Goal: Transaction & Acquisition: Purchase product/service

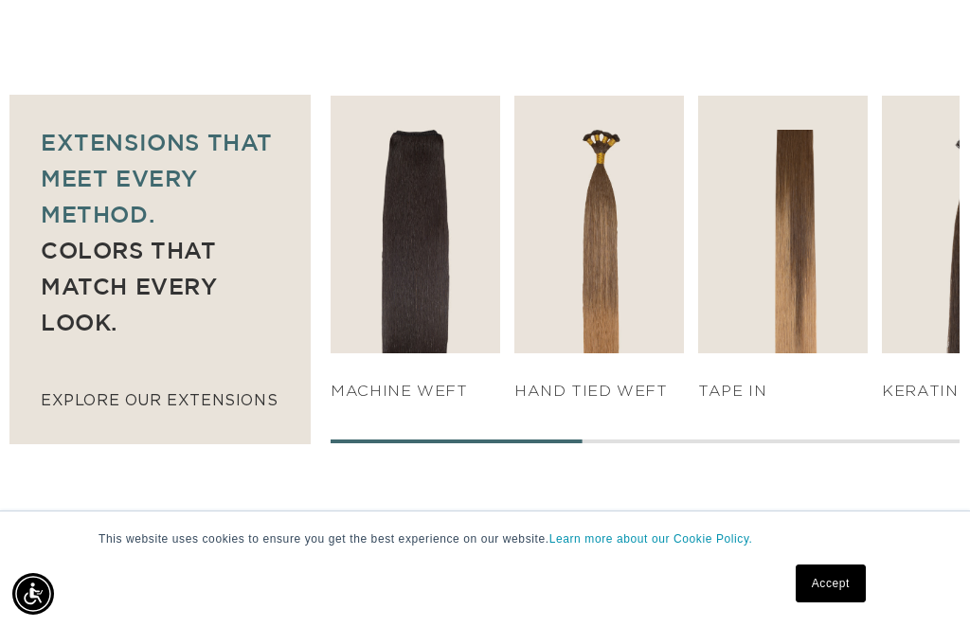
scroll to position [0, 835]
click at [808, 281] on img "4 / 7" at bounding box center [783, 225] width 170 height 259
click at [802, 299] on link "SHOP NOW" at bounding box center [783, 317] width 164 height 36
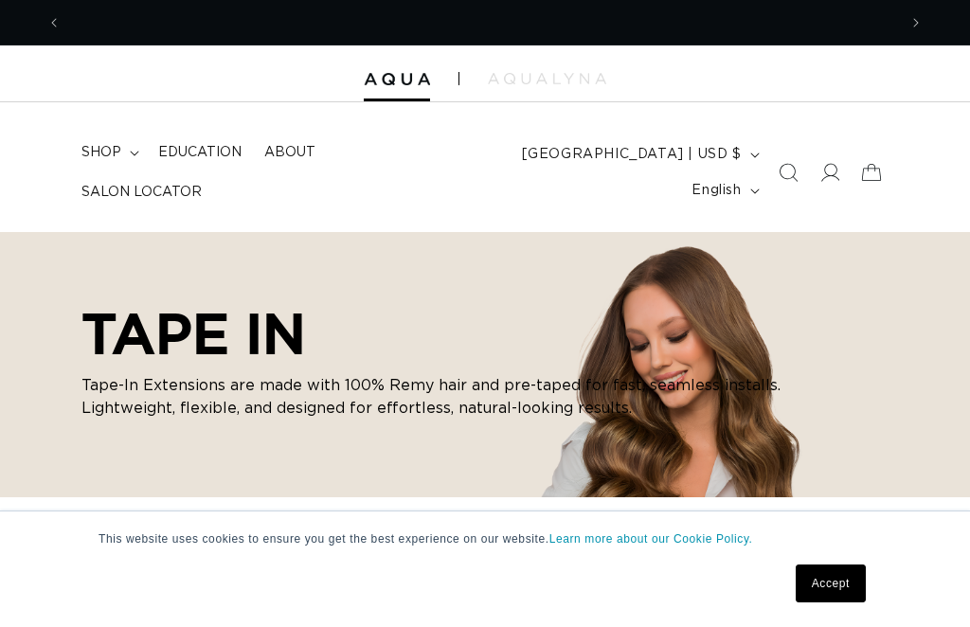
checkbox input "true"
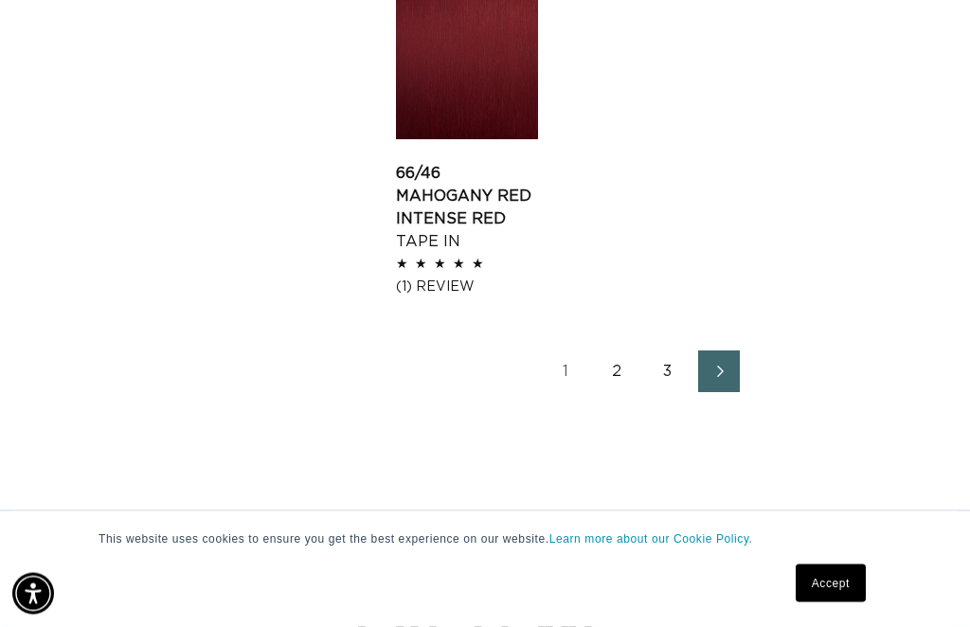
scroll to position [2155, 0]
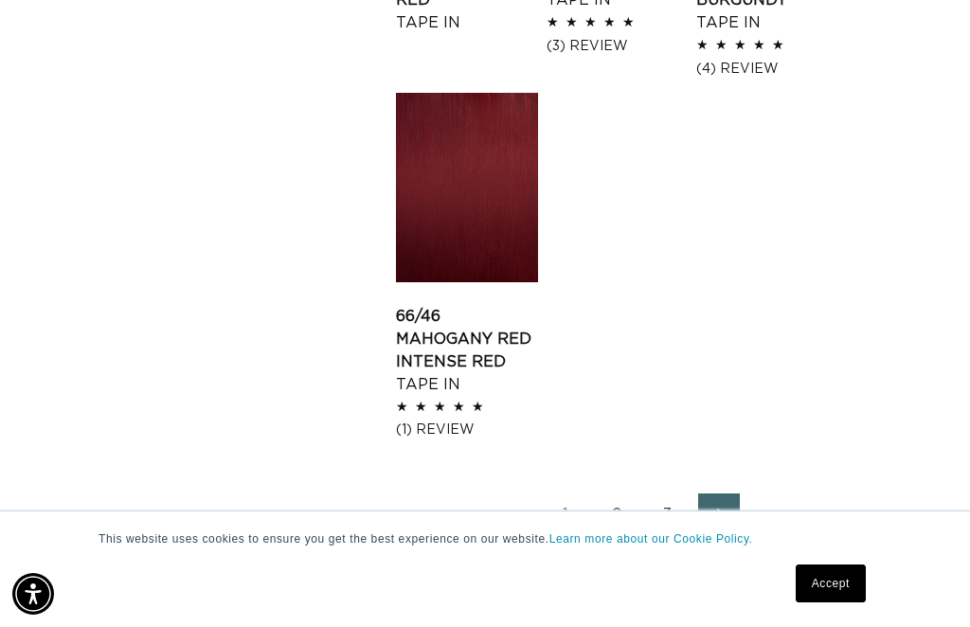
click at [620, 535] on link "2" at bounding box center [617, 515] width 42 height 42
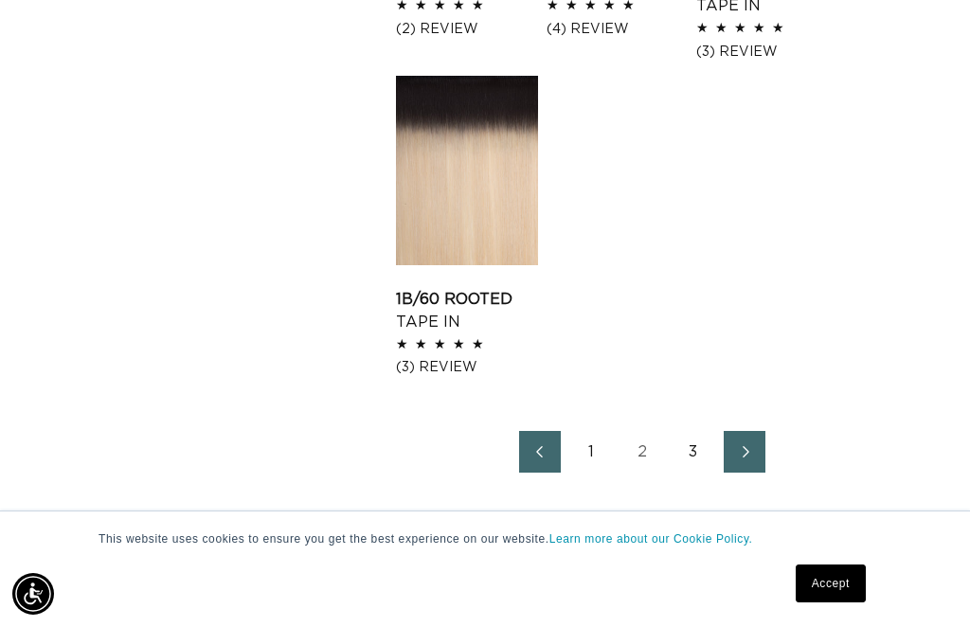
scroll to position [0, 835]
click at [696, 432] on link "3" at bounding box center [694, 452] width 42 height 42
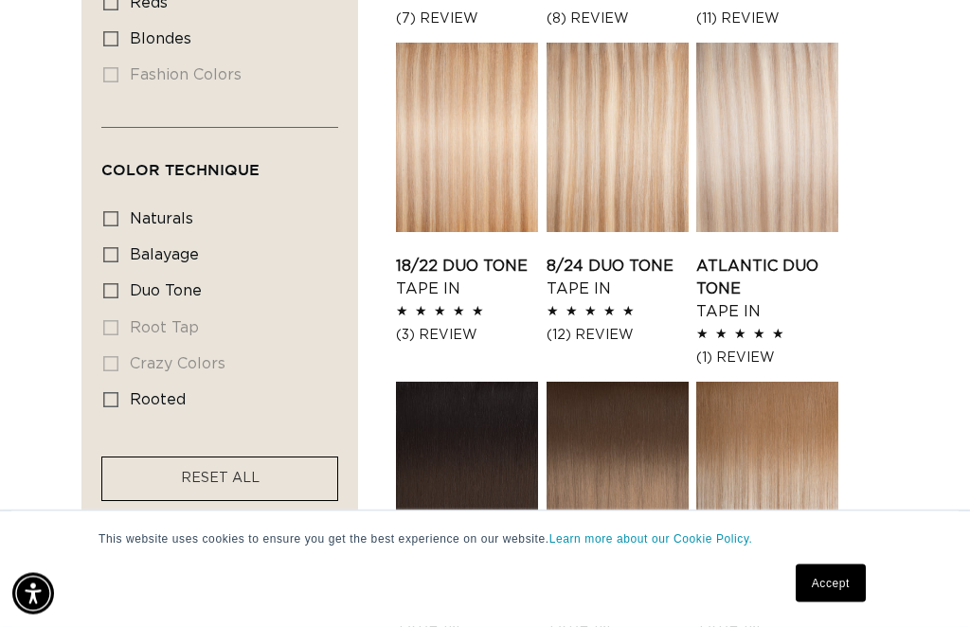
scroll to position [0, 835]
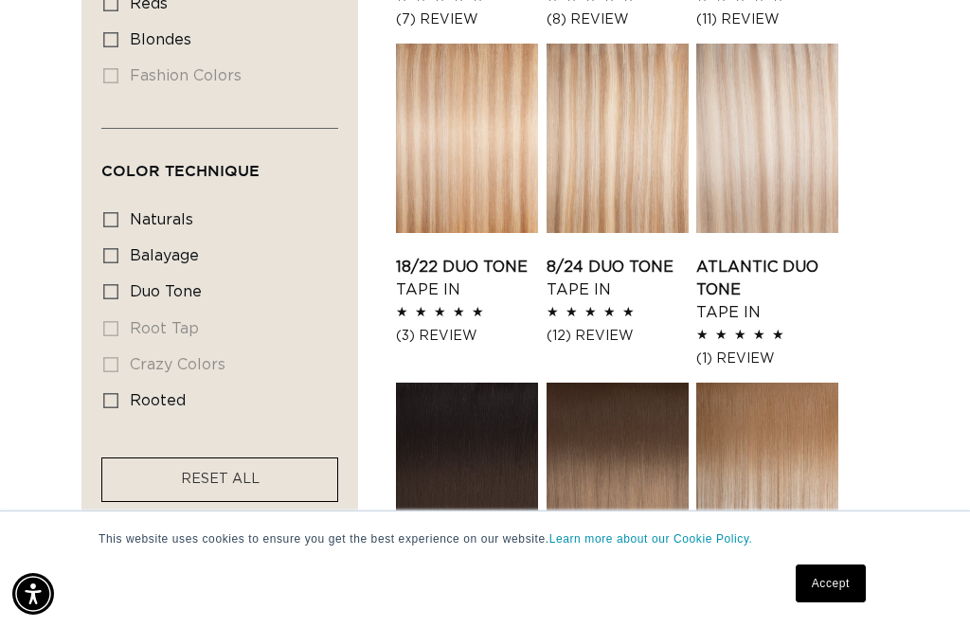
click at [639, 256] on link "8/24 Duo Tone Tape In" at bounding box center [618, 278] width 142 height 45
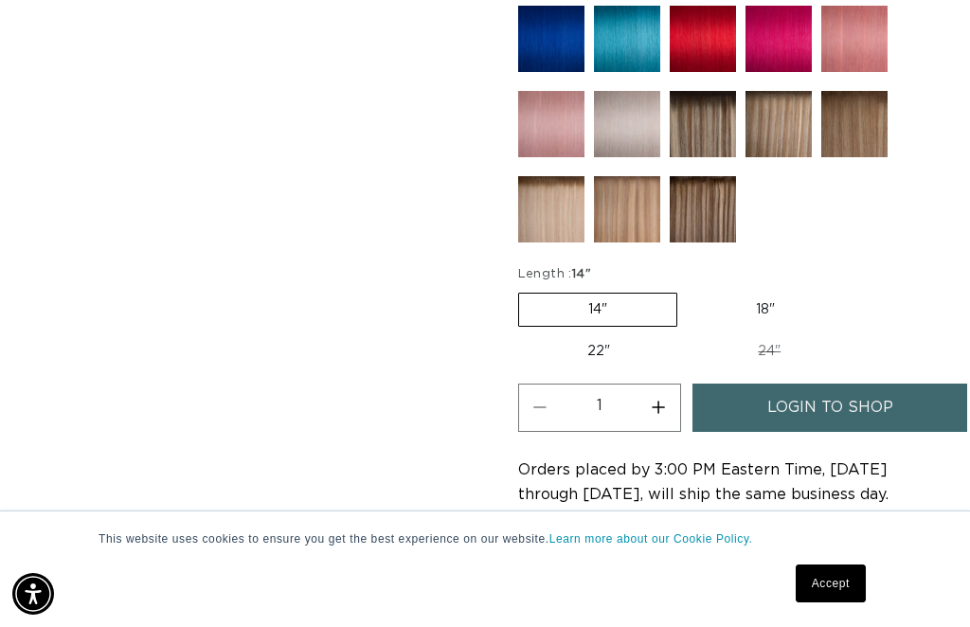
scroll to position [0, 752]
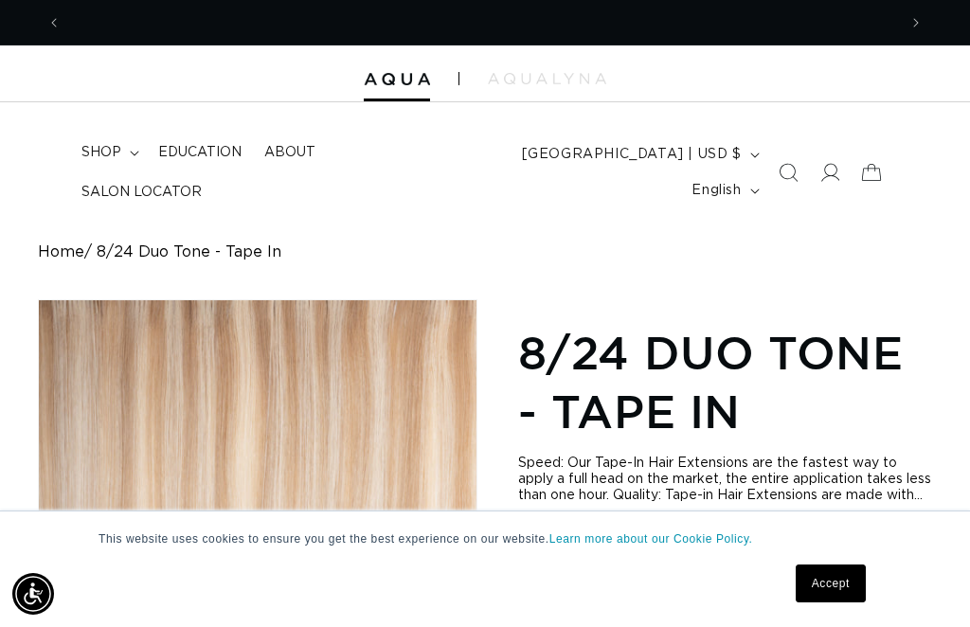
scroll to position [0, 835]
click at [834, 181] on span at bounding box center [830, 173] width 42 height 42
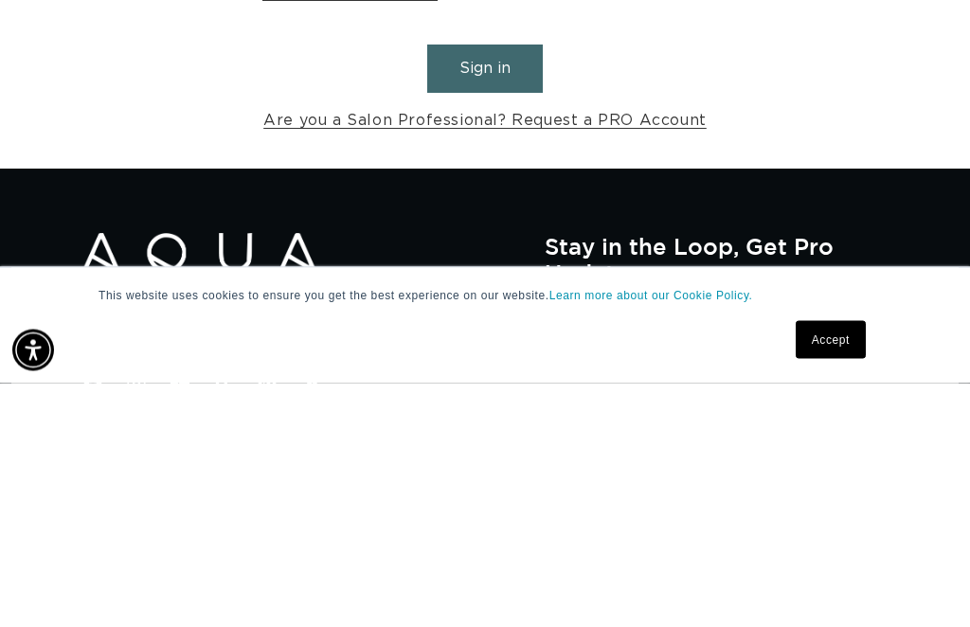
scroll to position [0, 1671]
type input "[EMAIL_ADDRESS][DOMAIN_NAME]"
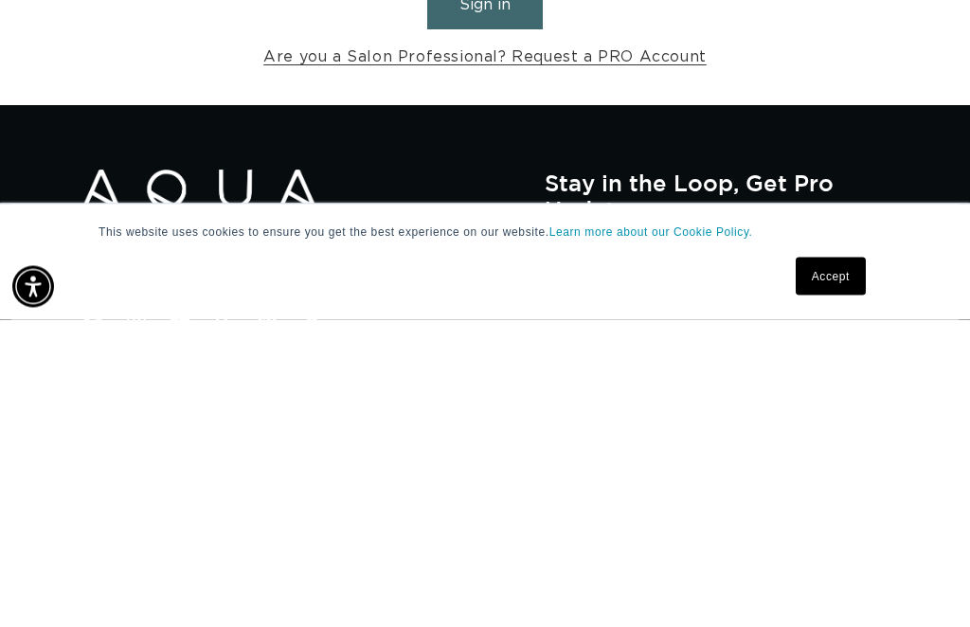
scroll to position [0, 835]
click at [485, 289] on button "Sign in" at bounding box center [485, 313] width 116 height 48
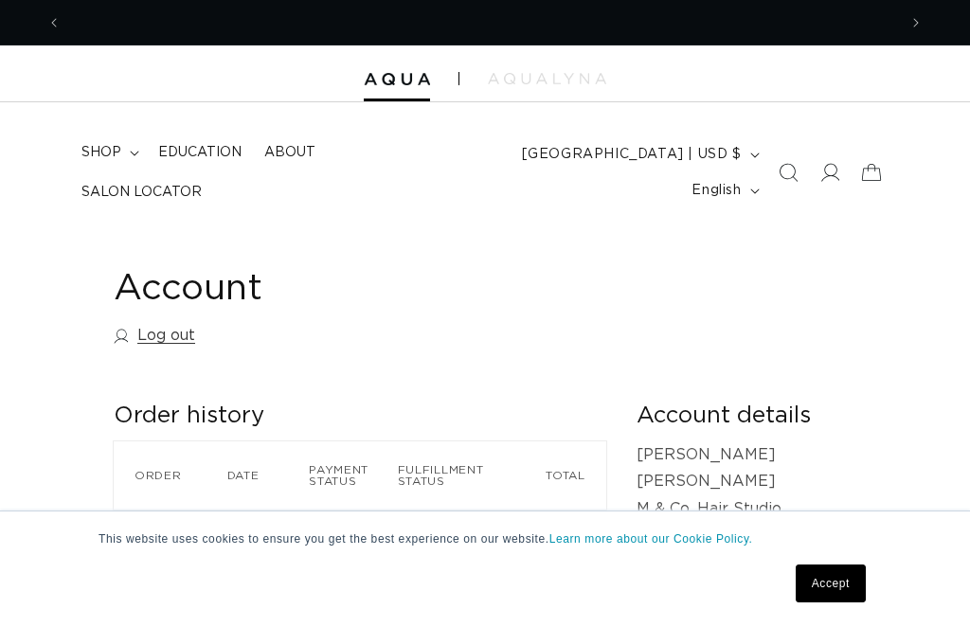
scroll to position [0, 835]
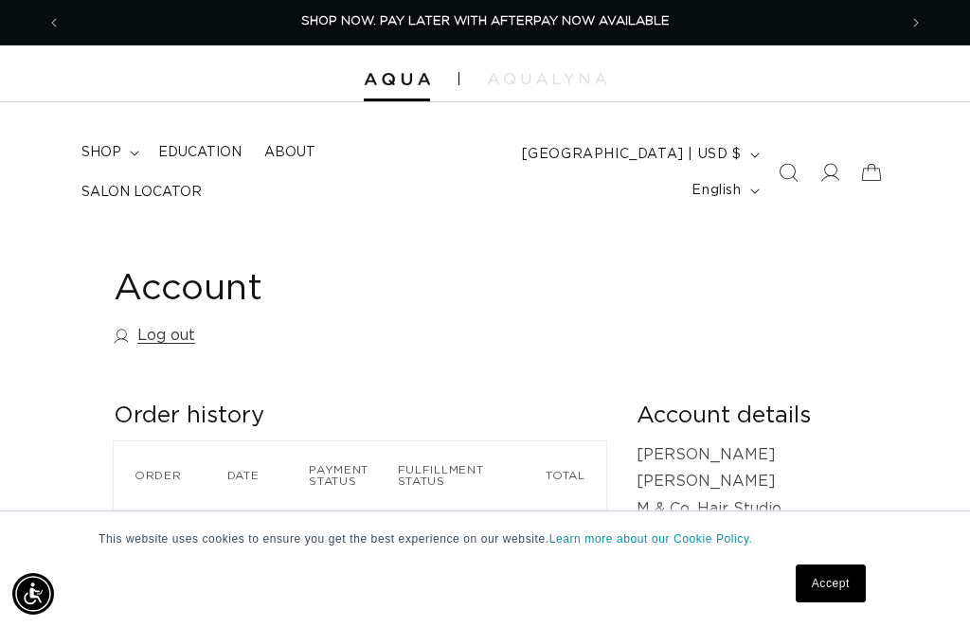
click at [118, 161] on span "shop" at bounding box center [101, 152] width 40 height 17
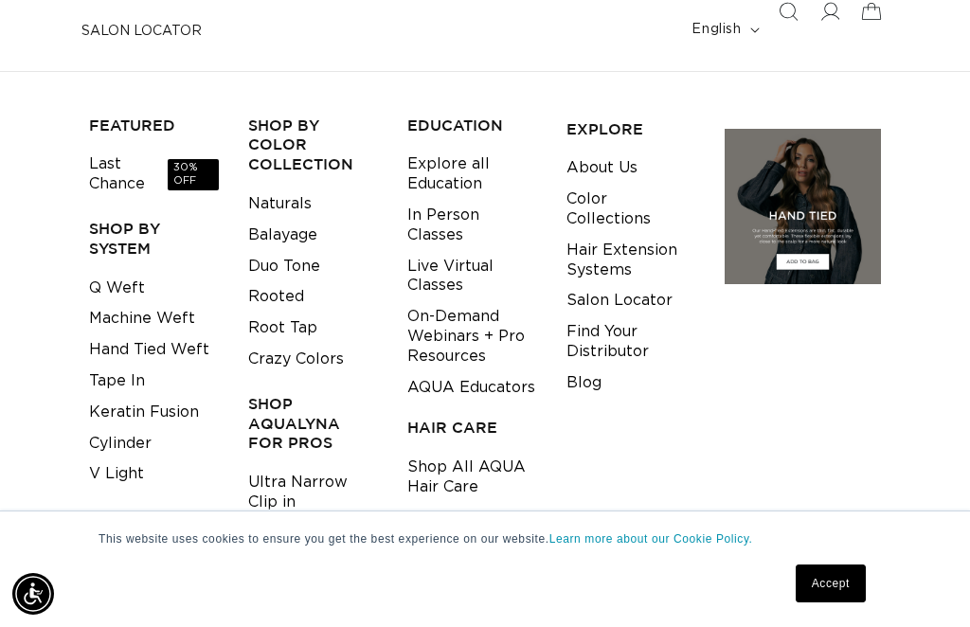
scroll to position [0, 0]
click at [112, 366] on link "Tape In" at bounding box center [117, 381] width 56 height 31
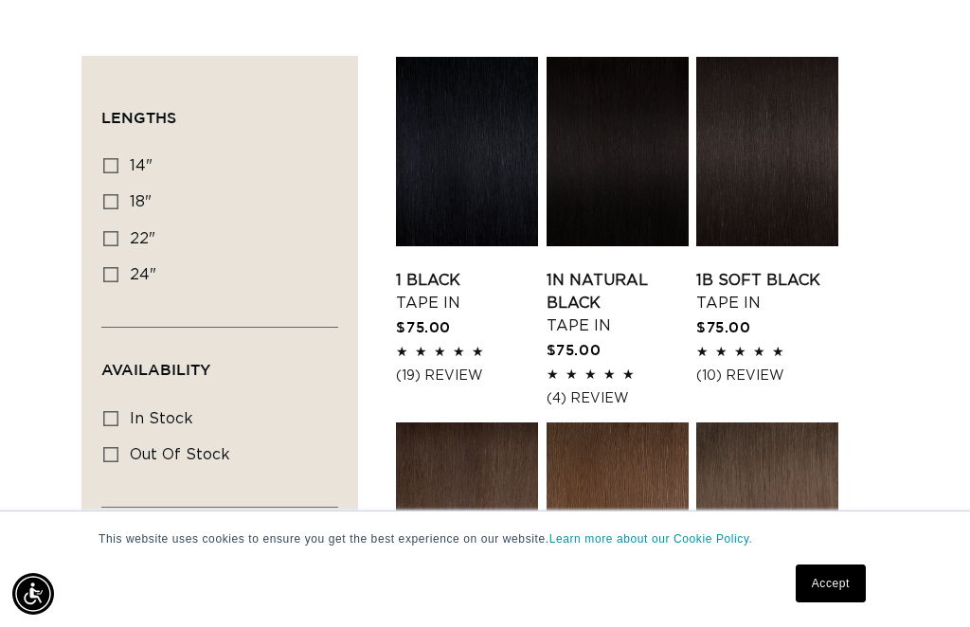
scroll to position [0, 1671]
click at [107, 158] on icon at bounding box center [110, 165] width 15 height 15
click at [107, 158] on input "14" 14" (35 products)" at bounding box center [110, 165] width 15 height 15
checkbox input "true"
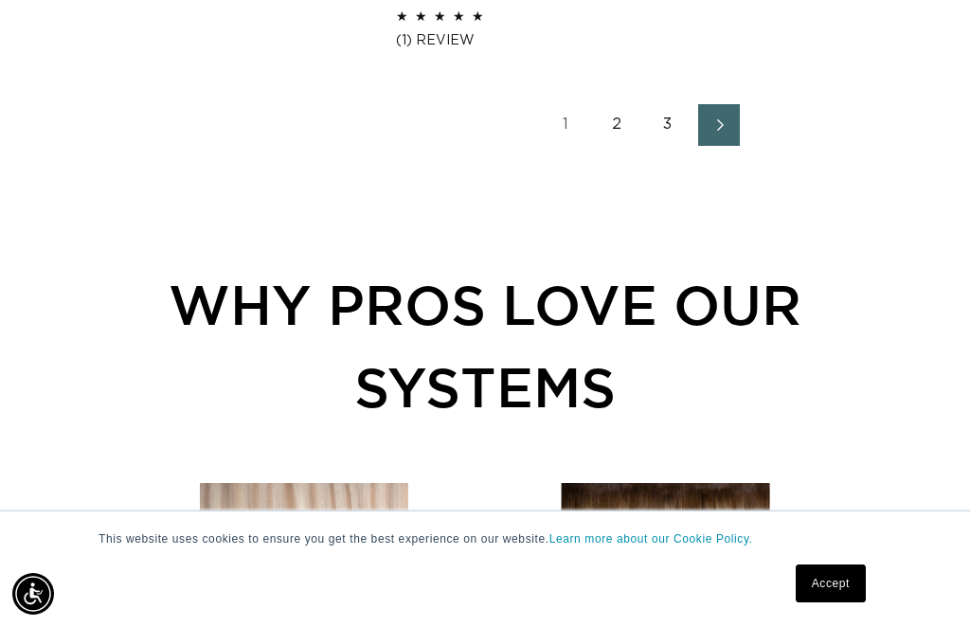
scroll to position [2667, 0]
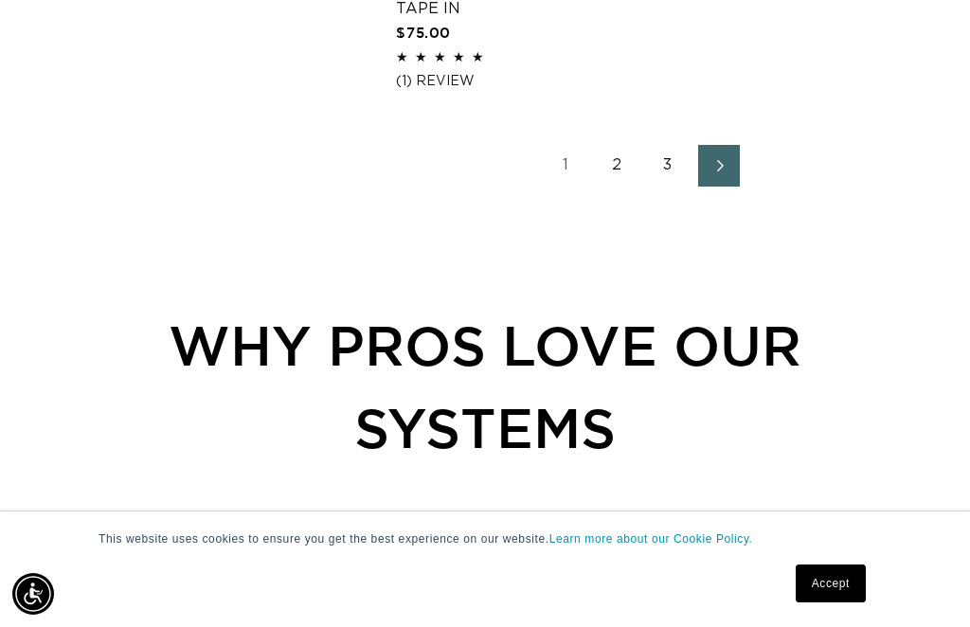
click at [621, 187] on link "2" at bounding box center [617, 166] width 42 height 42
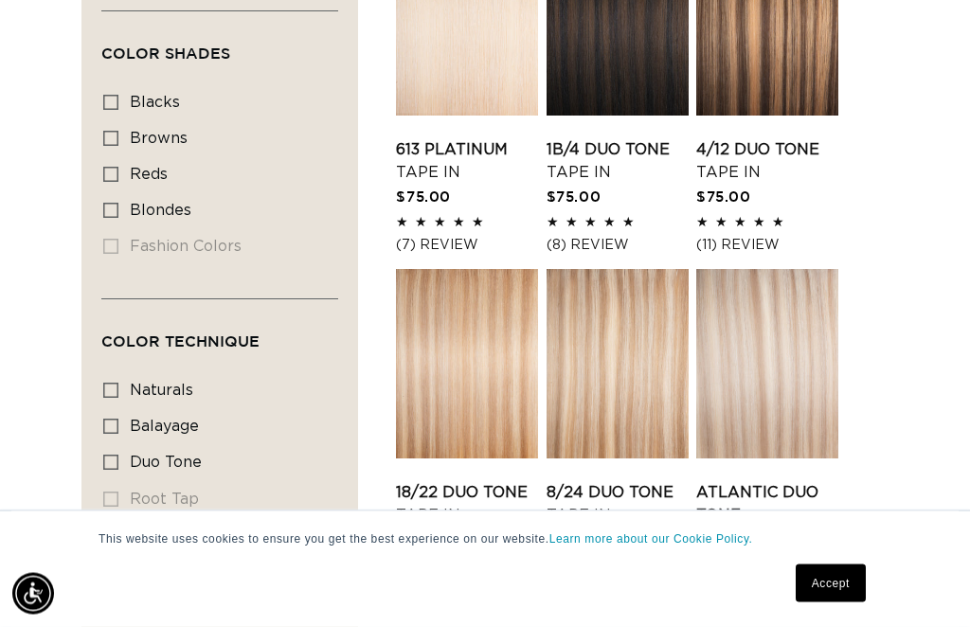
scroll to position [995, 0]
click at [621, 481] on link "8/24 Duo Tone Tape In" at bounding box center [618, 503] width 142 height 45
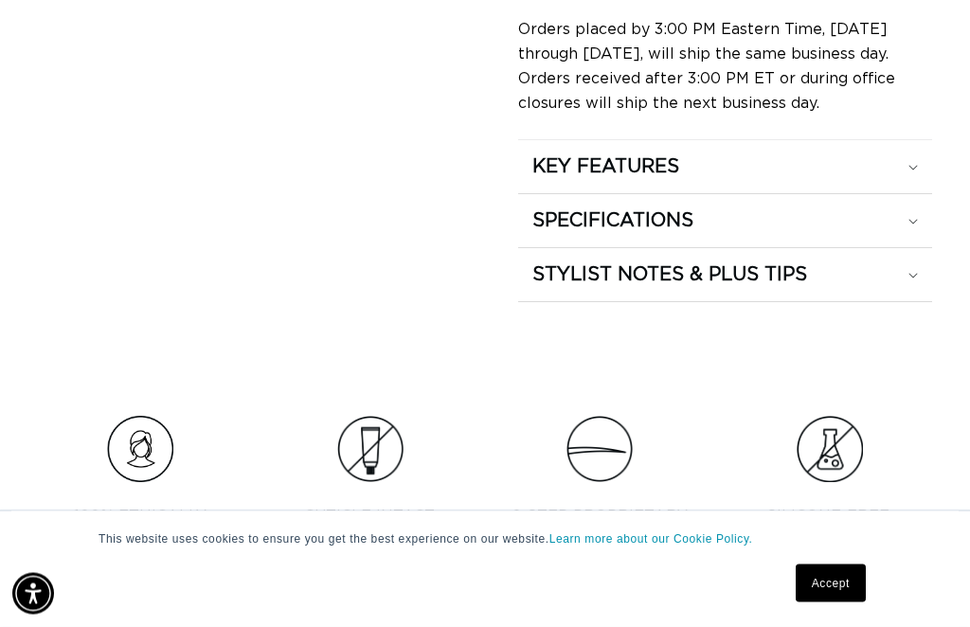
scroll to position [1672, 0]
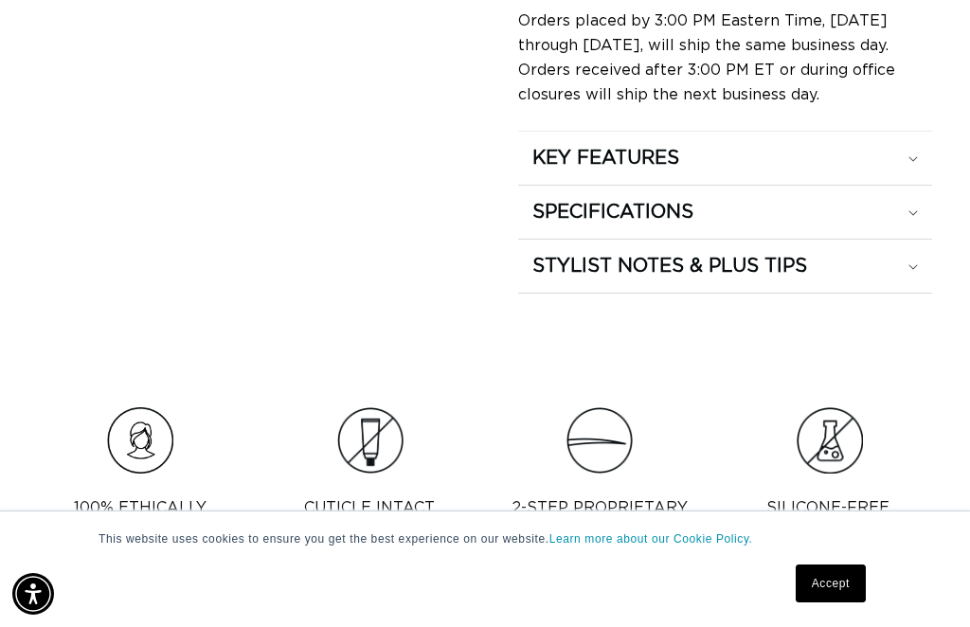
click at [898, 224] on div "SPECIFICATIONS" at bounding box center [725, 212] width 386 height 25
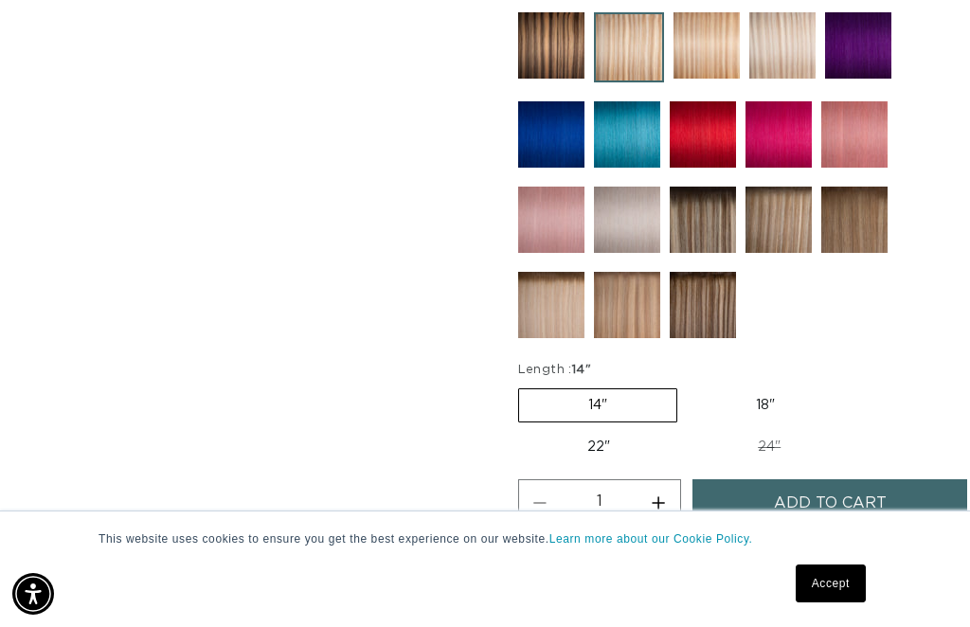
scroll to position [0, 835]
click at [770, 253] on img at bounding box center [778, 220] width 66 height 66
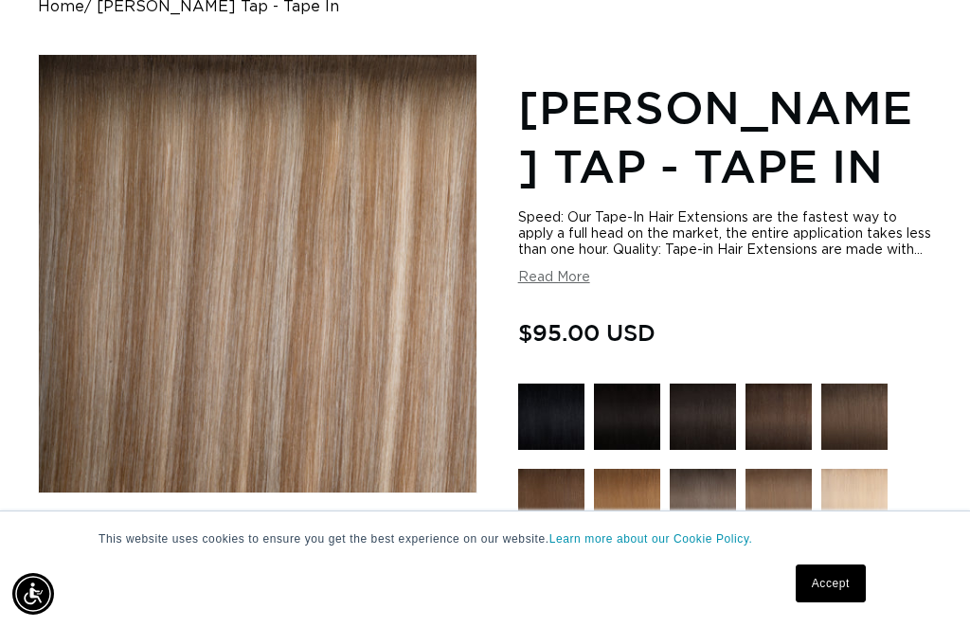
scroll to position [0, 1671]
click at [327, 527] on button "Load image 4 in gallery view" at bounding box center [329, 548] width 62 height 62
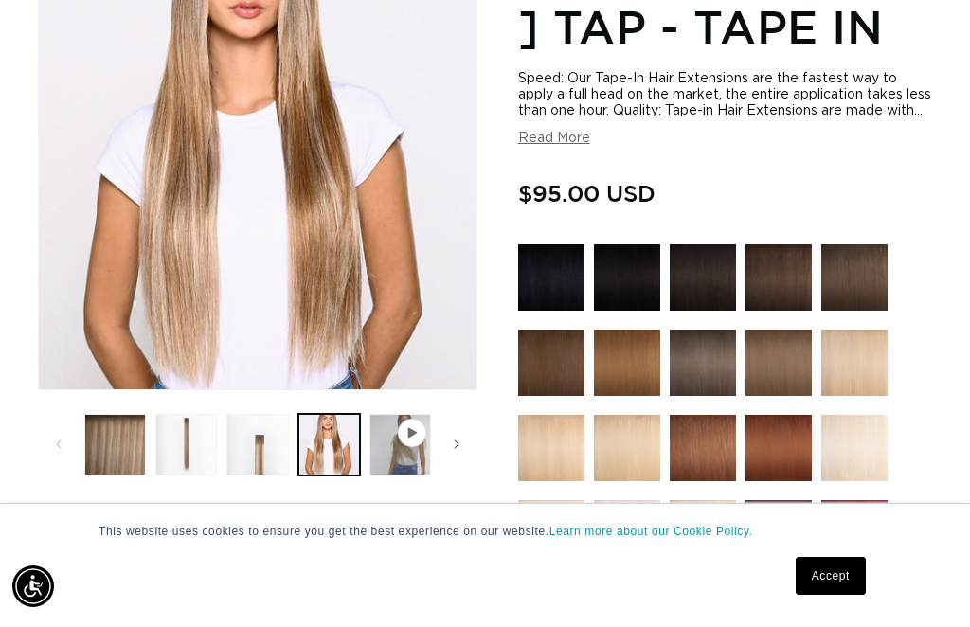
scroll to position [413, 0]
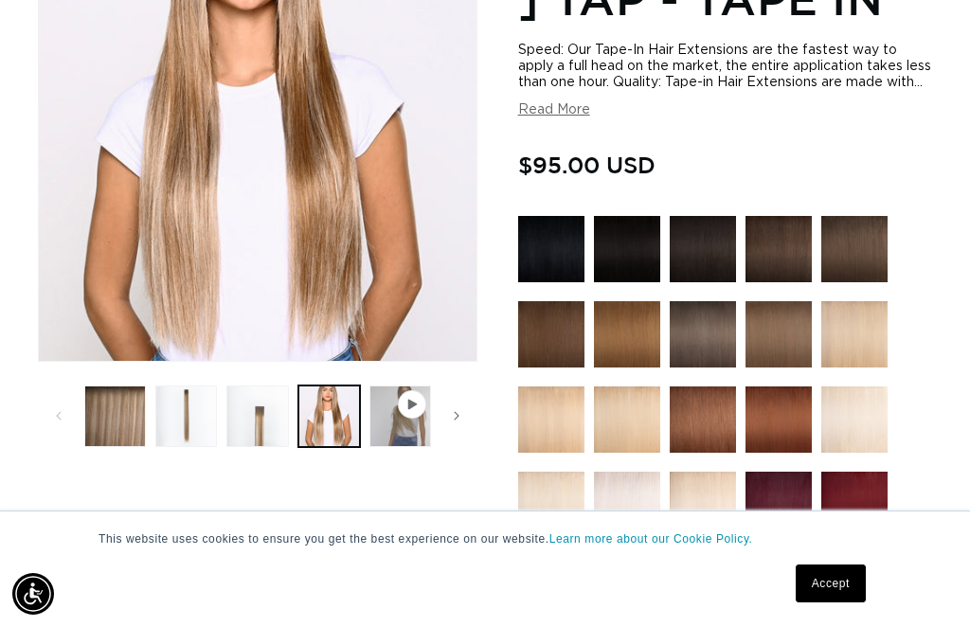
click at [264, 447] on button "Load image 3 in gallery view" at bounding box center [257, 417] width 62 height 62
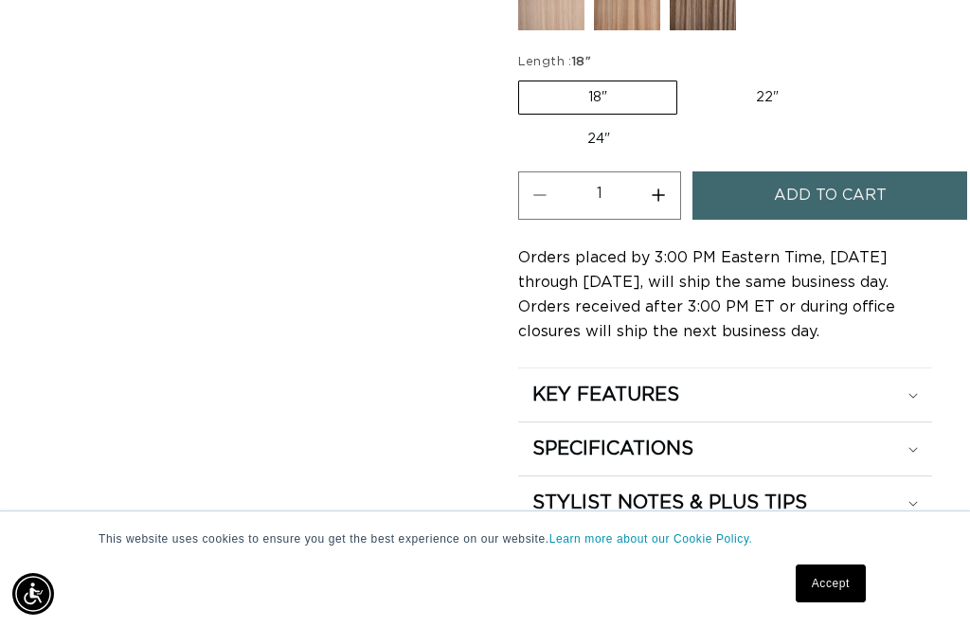
scroll to position [1457, 0]
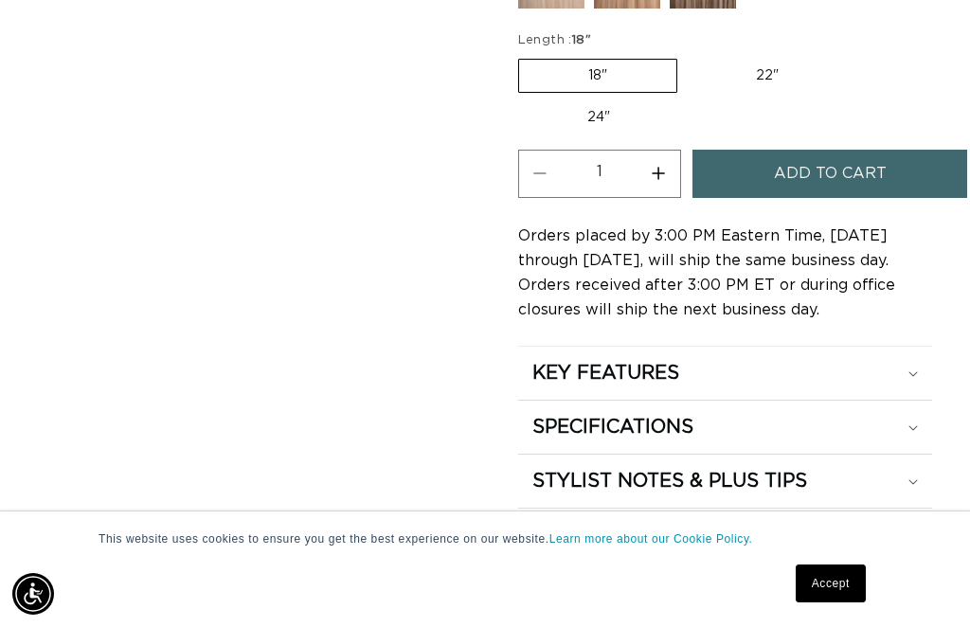
click at [866, 191] on span "Add to cart" at bounding box center [830, 174] width 113 height 48
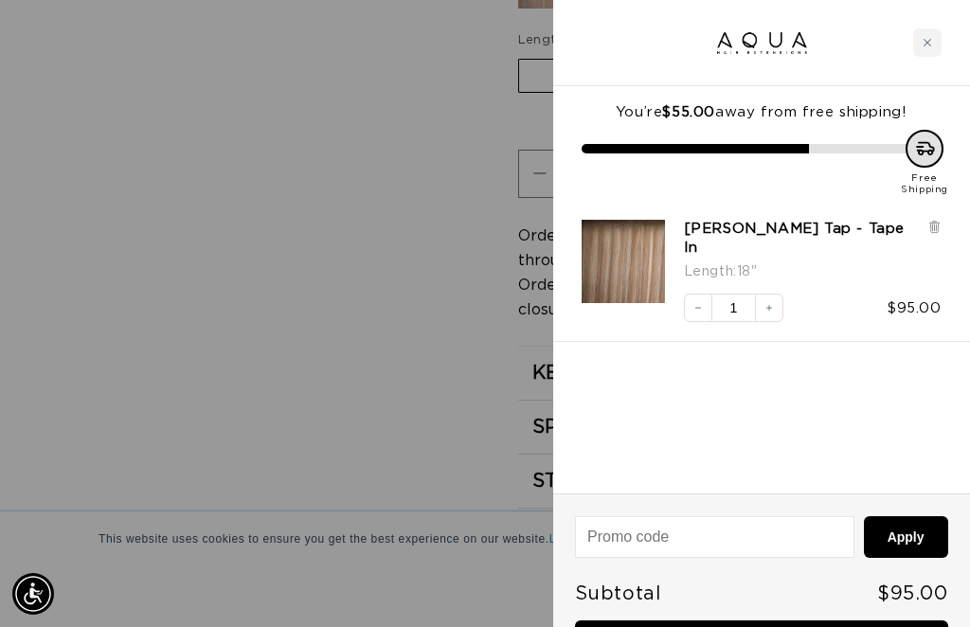
scroll to position [0, 835]
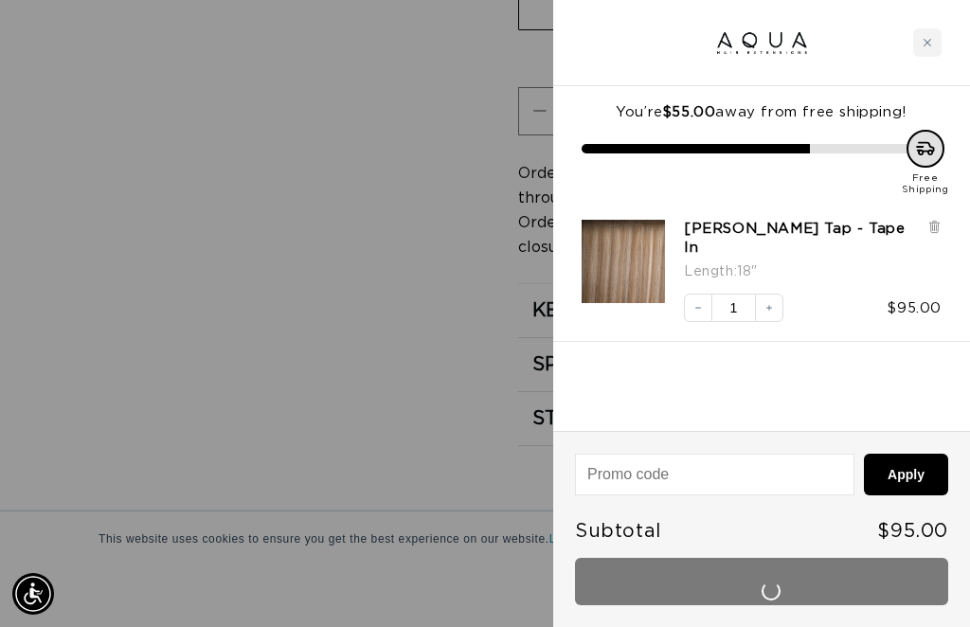
scroll to position [0, 1671]
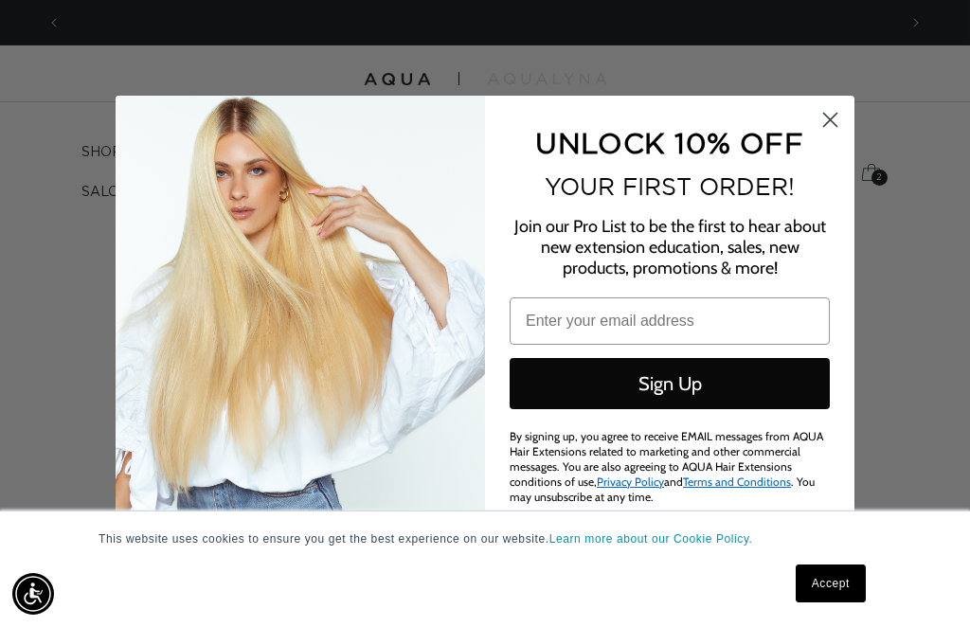
scroll to position [0, 1671]
click at [822, 110] on circle "Close dialog" at bounding box center [830, 118] width 31 height 31
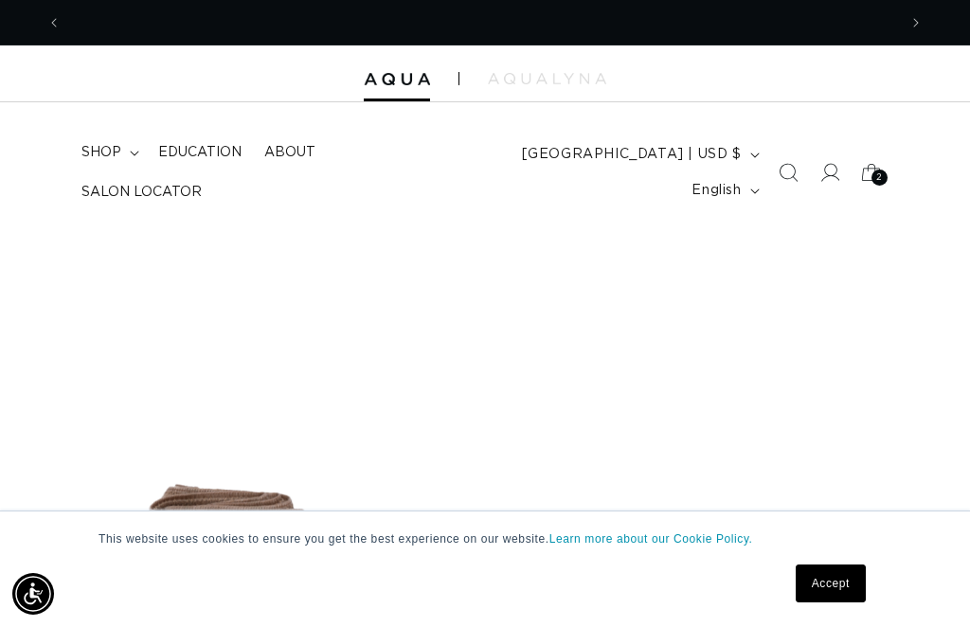
scroll to position [0, 0]
click at [110, 161] on span "shop" at bounding box center [101, 152] width 40 height 17
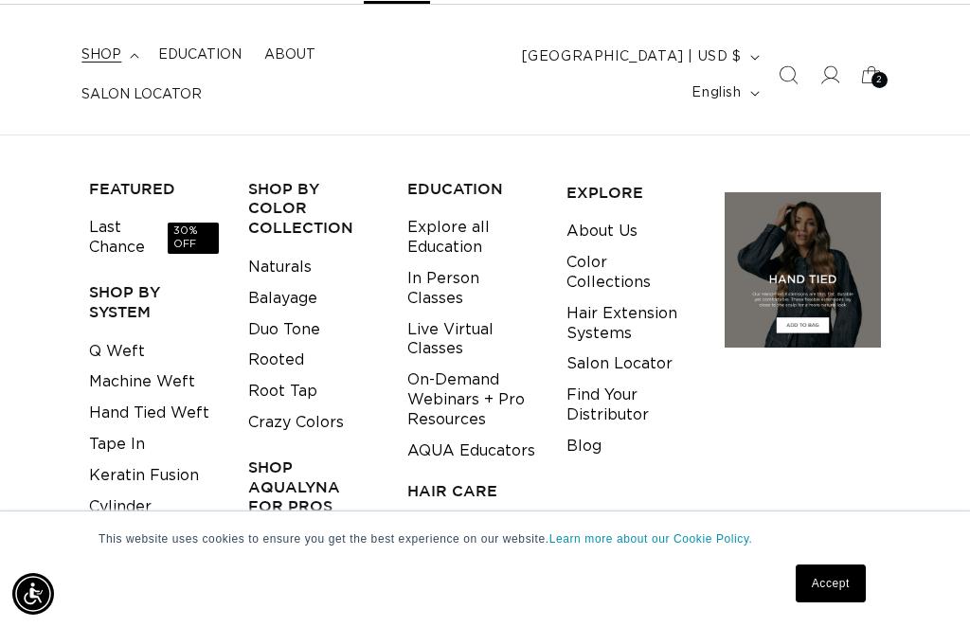
scroll to position [0, 1671]
click at [119, 336] on link "Q Weft" at bounding box center [117, 351] width 56 height 31
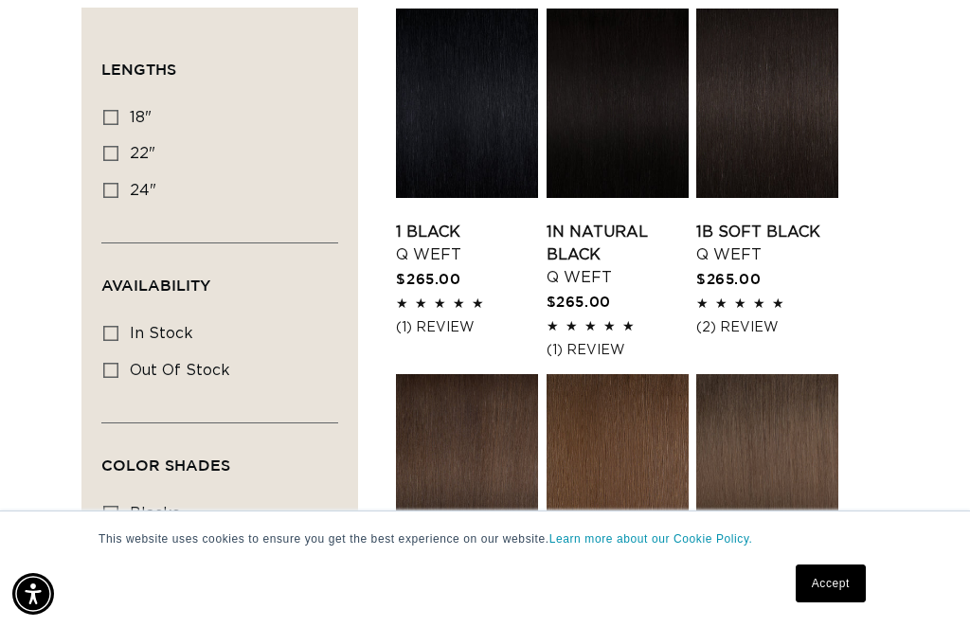
scroll to position [515, 0]
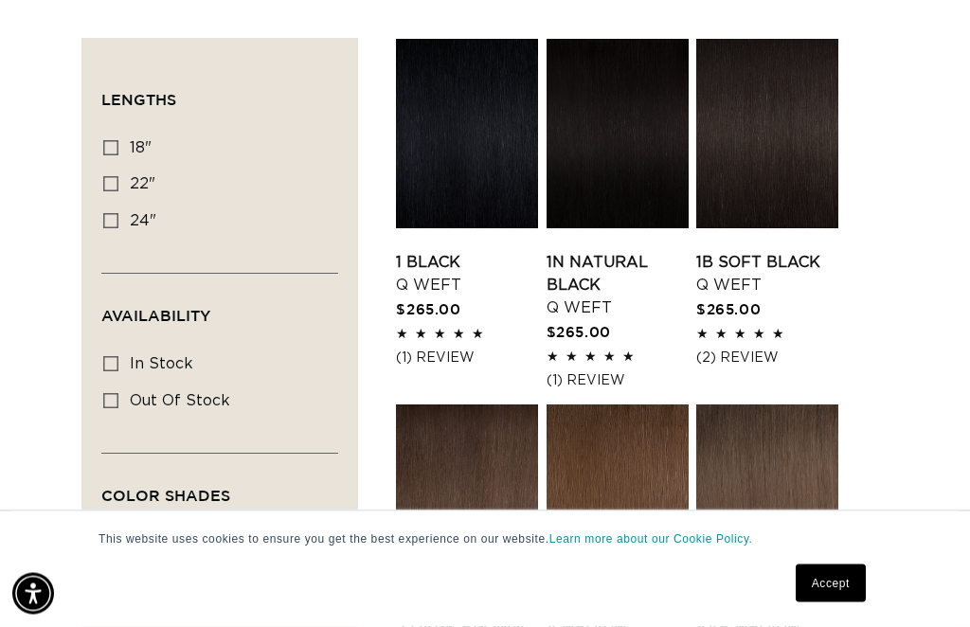
click at [111, 158] on label "18" 18" (5 products)" at bounding box center [214, 150] width 222 height 36
click at [111, 156] on input "18" 18" (5 products)" at bounding box center [110, 148] width 15 height 15
checkbox input "true"
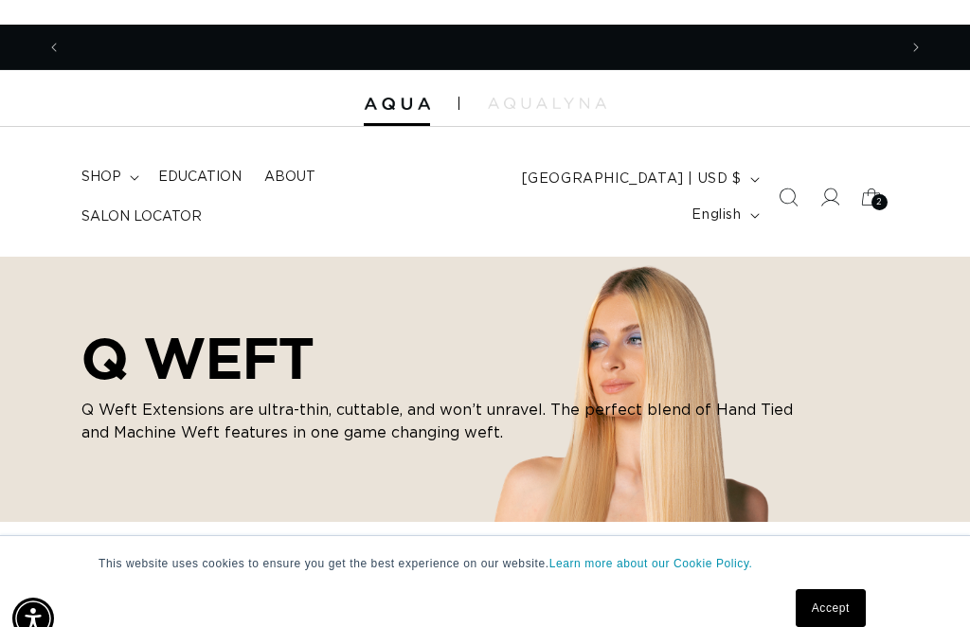
scroll to position [0, 1671]
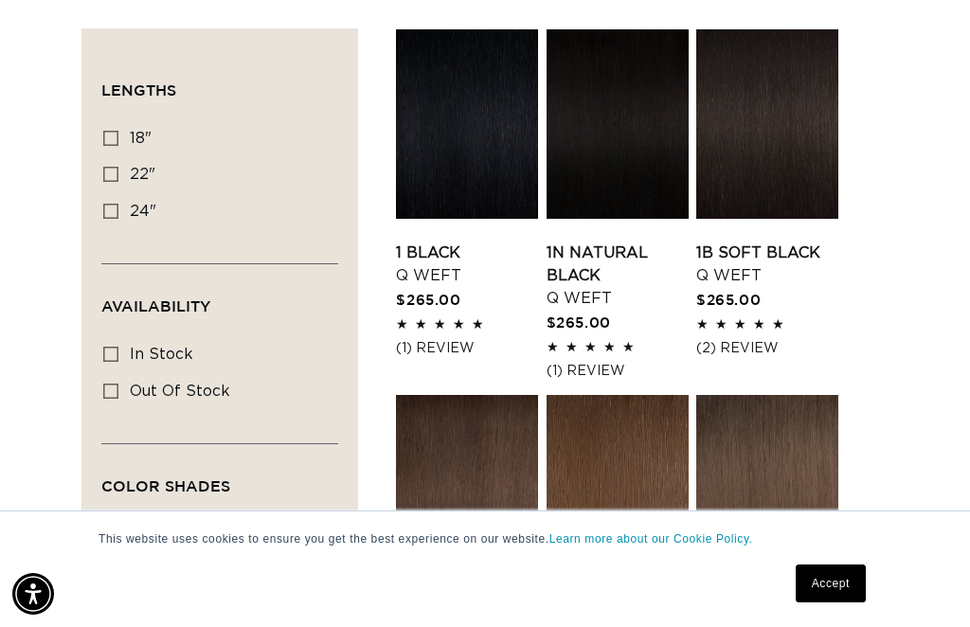
scroll to position [512, 0]
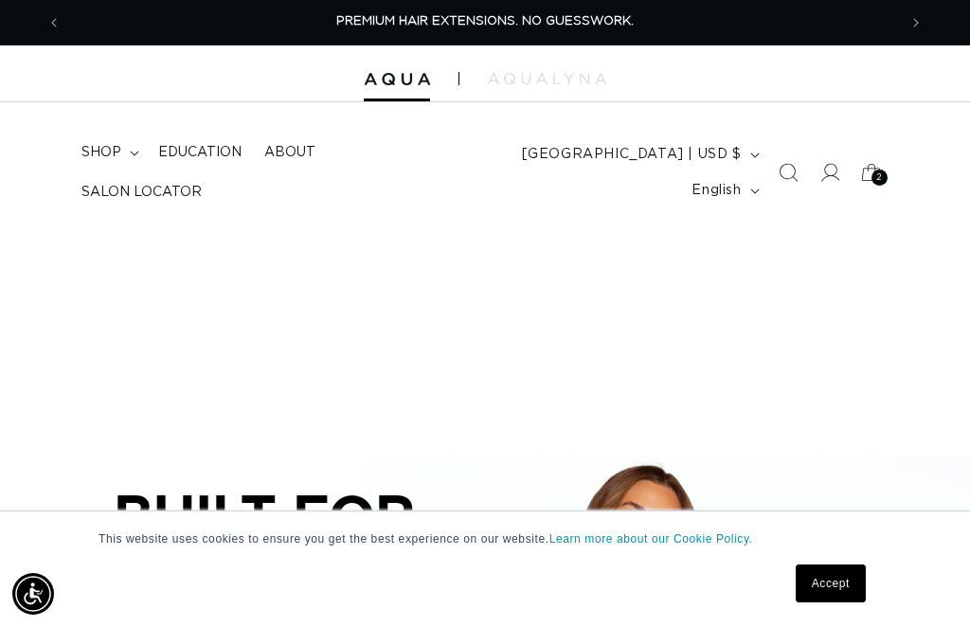
click at [110, 161] on span "shop" at bounding box center [101, 152] width 40 height 17
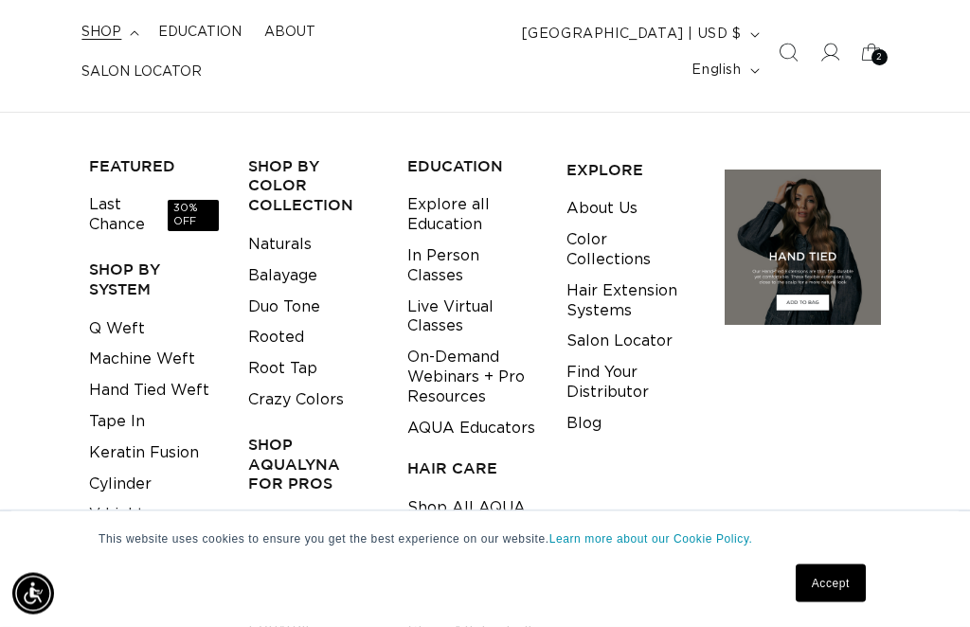
scroll to position [121, 0]
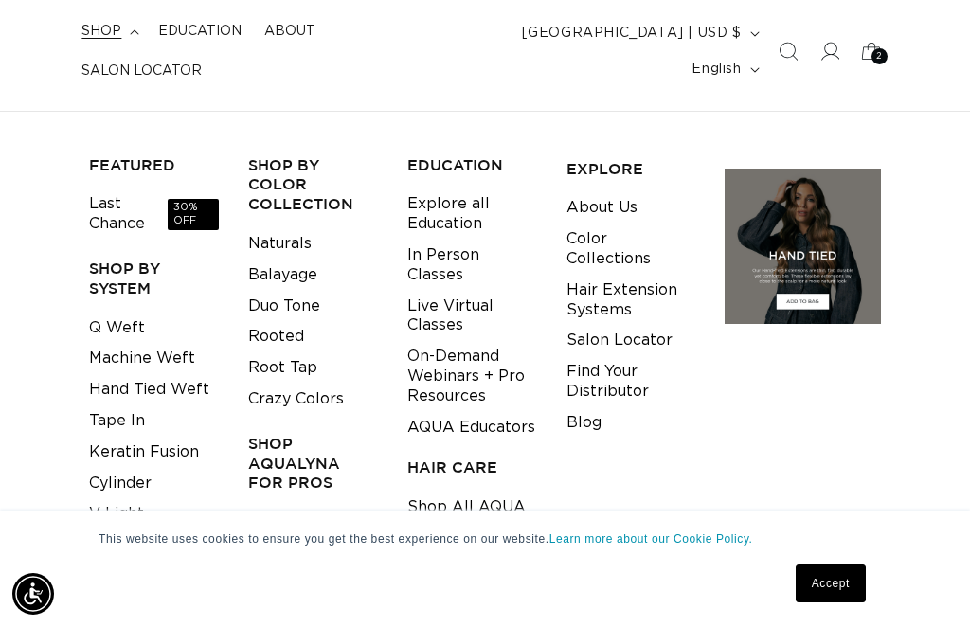
click at [160, 380] on link "Hand Tied Weft" at bounding box center [149, 389] width 120 height 31
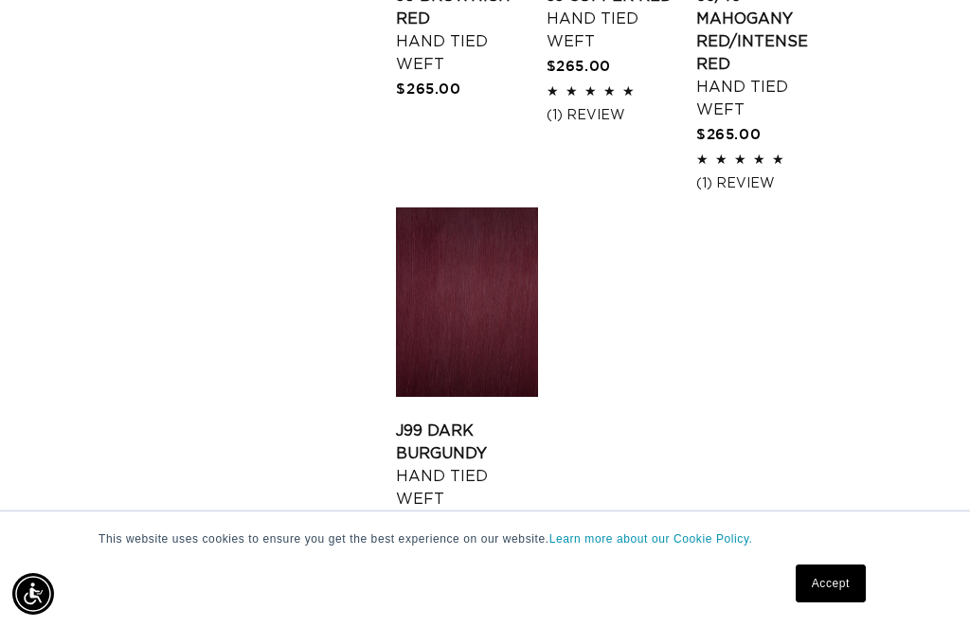
scroll to position [0, 1671]
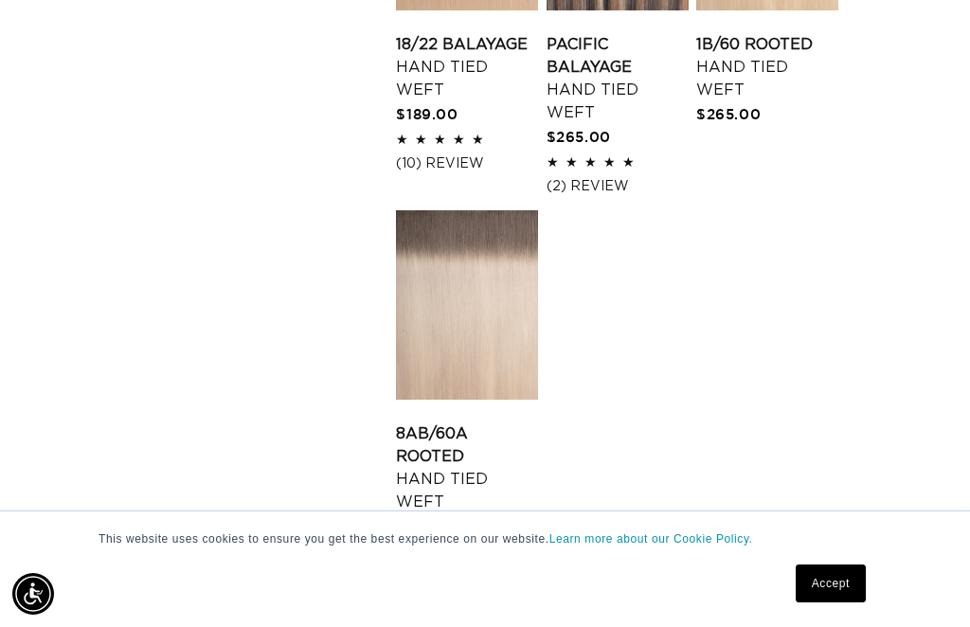
scroll to position [0, 1671]
click at [689, 597] on link "3" at bounding box center [694, 618] width 42 height 42
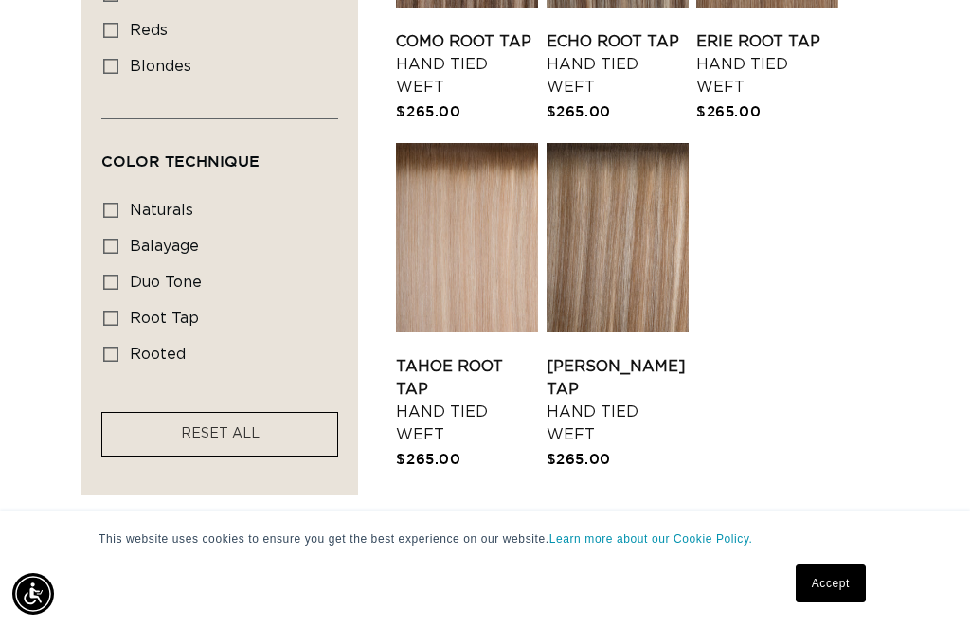
click at [618, 531] on link "1" at bounding box center [617, 551] width 42 height 42
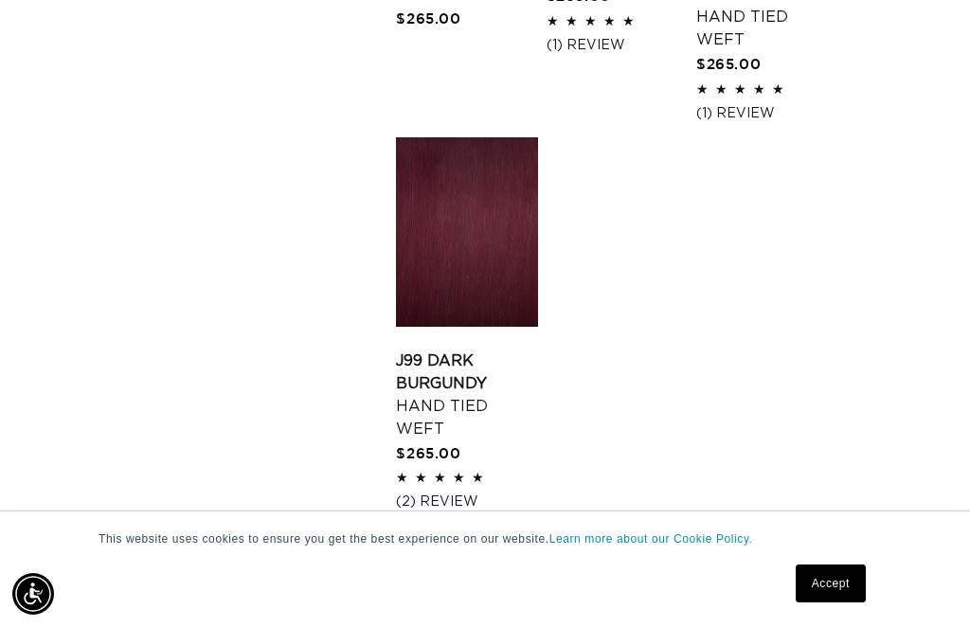
scroll to position [2364, 0]
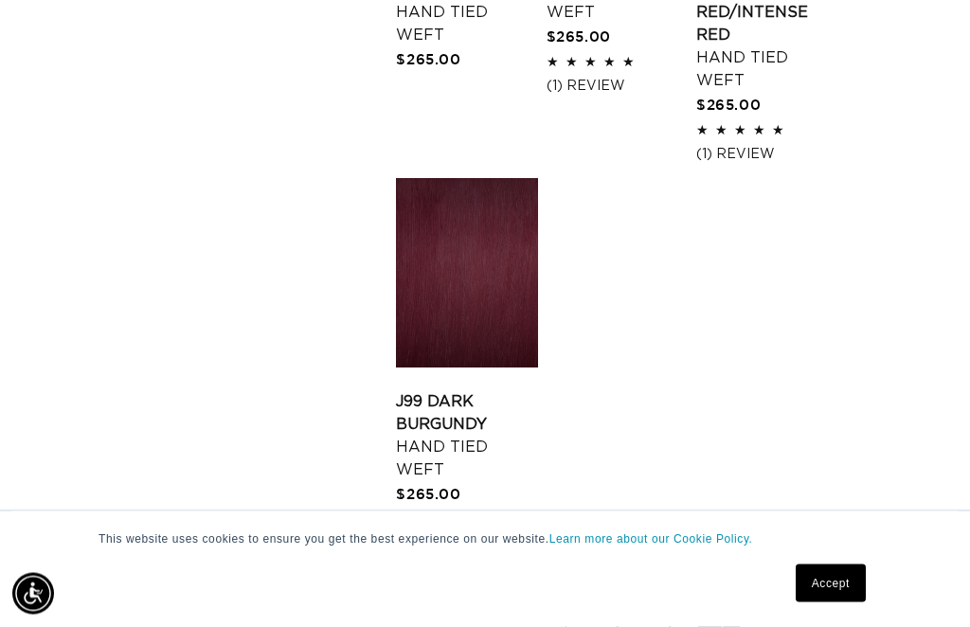
click at [474, 391] on link "J99 Dark Burgundy Hand Tied Weft" at bounding box center [467, 436] width 142 height 91
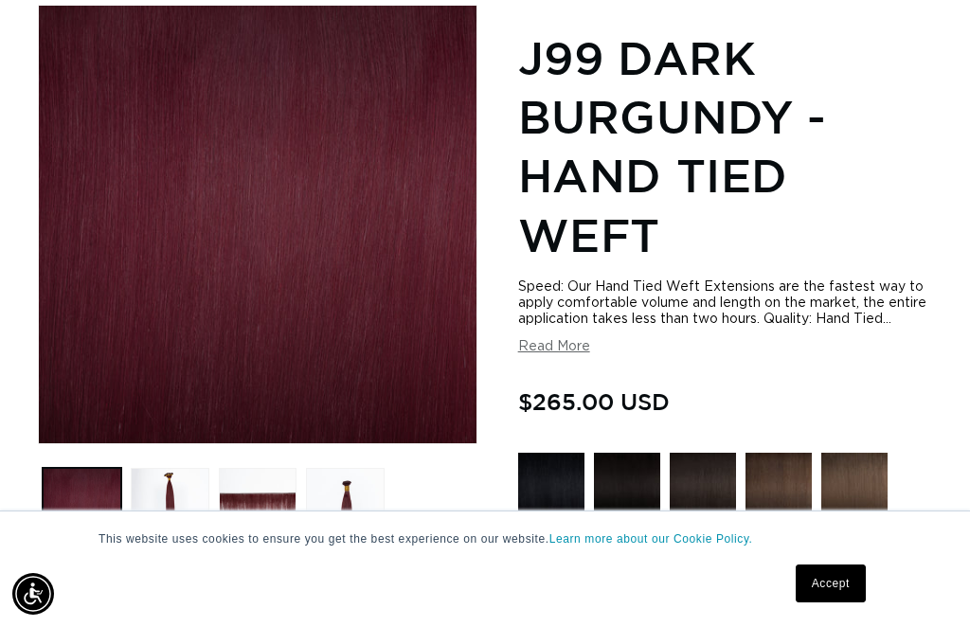
scroll to position [295, 0]
click at [335, 506] on button "Load image 4 in gallery view" at bounding box center [345, 507] width 79 height 79
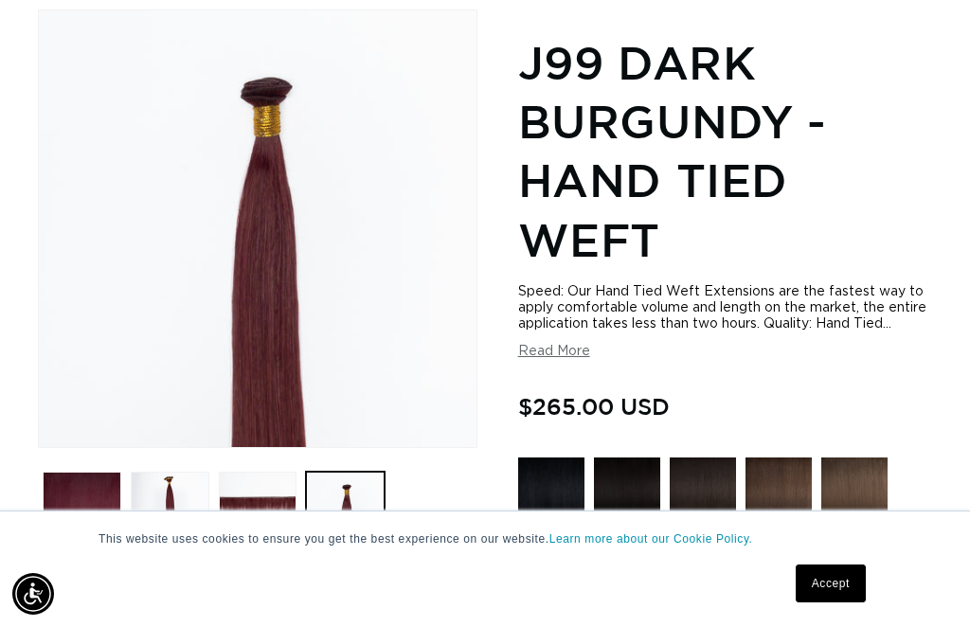
scroll to position [0, 835]
click at [284, 508] on button "Load image 3 in gallery view" at bounding box center [258, 511] width 79 height 79
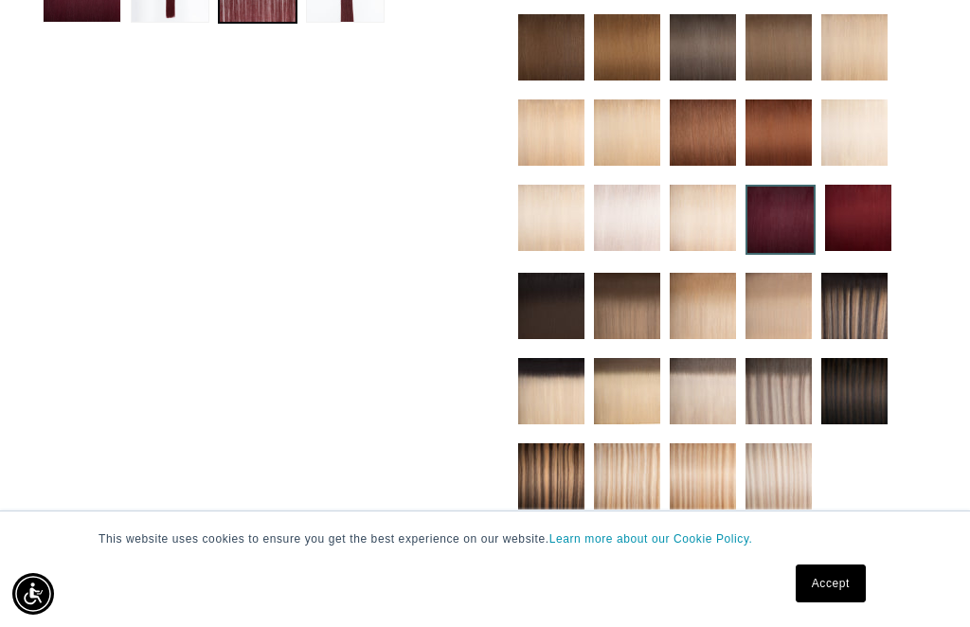
scroll to position [0, 0]
click at [869, 224] on img at bounding box center [858, 218] width 66 height 66
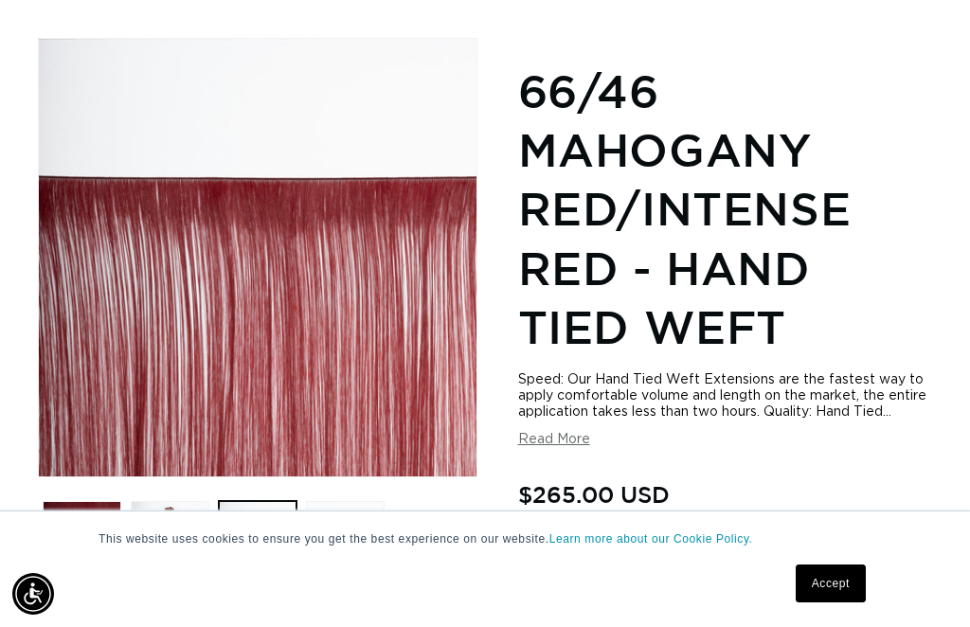
scroll to position [0, 1671]
click at [350, 544] on button "Load image 4 in gallery view" at bounding box center [345, 540] width 79 height 79
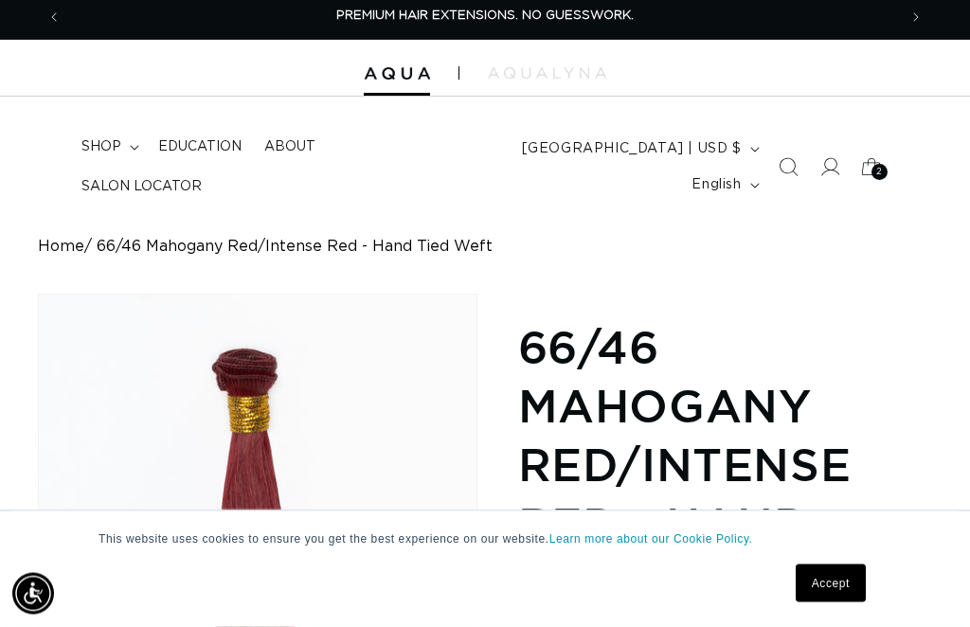
scroll to position [0, 0]
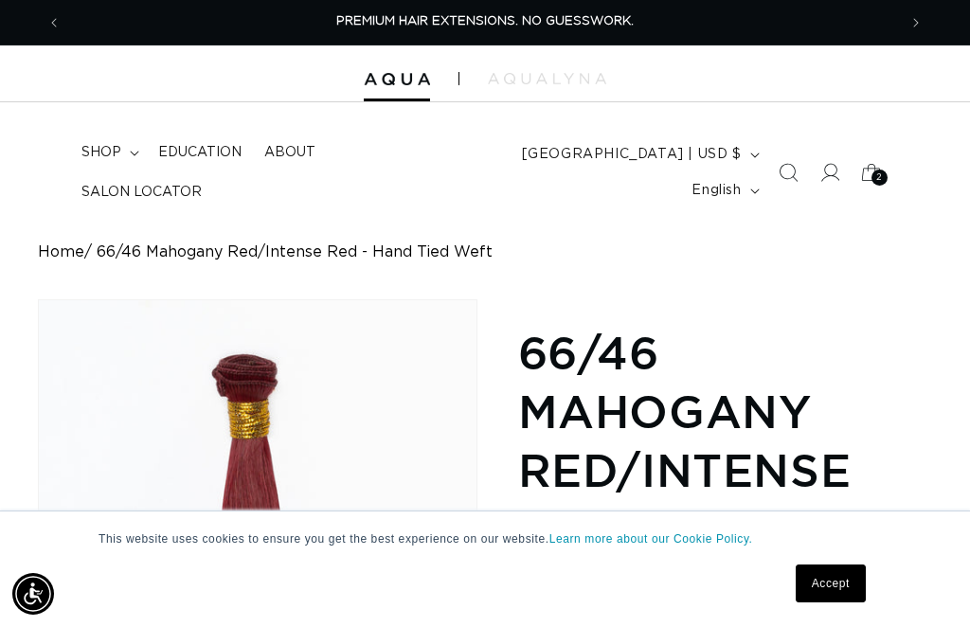
click at [136, 172] on summary "shop" at bounding box center [108, 153] width 77 height 40
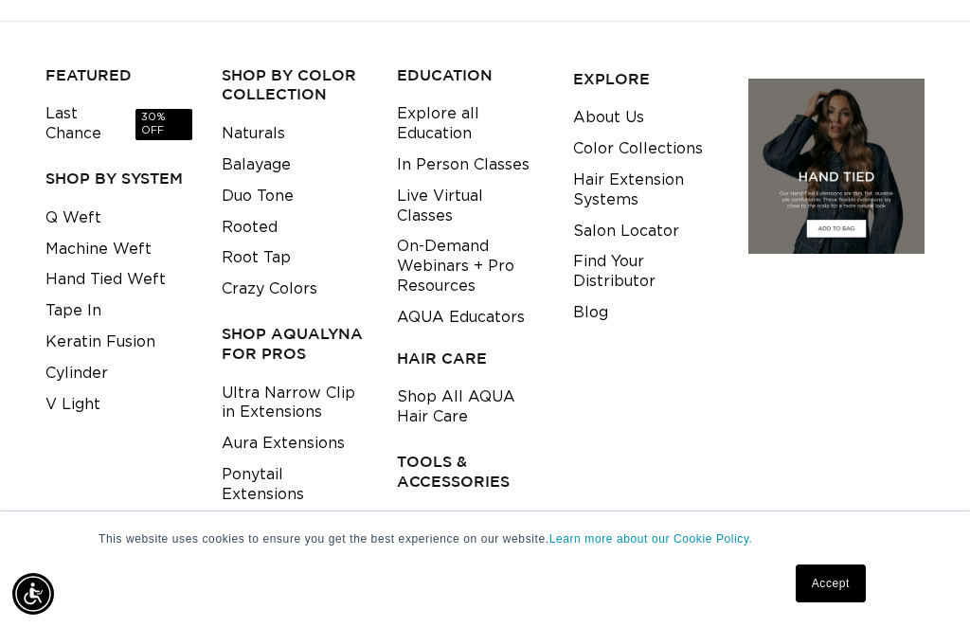
scroll to position [0, 1671]
click at [422, 506] on link "Shop All Tools & Accessories" at bounding box center [470, 531] width 147 height 51
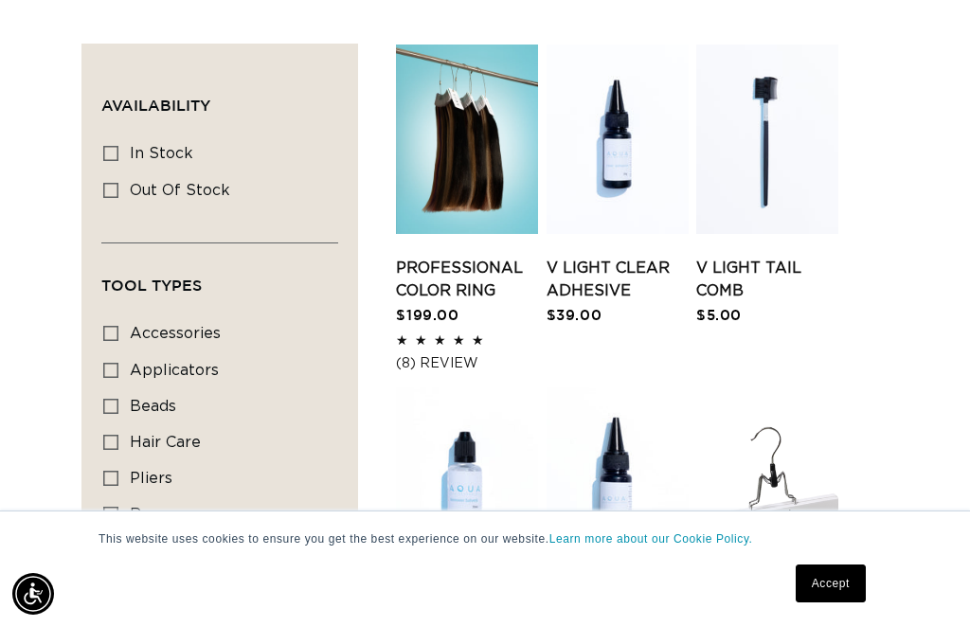
scroll to position [571, 0]
click at [462, 258] on link "Professional Color Ring" at bounding box center [467, 280] width 142 height 45
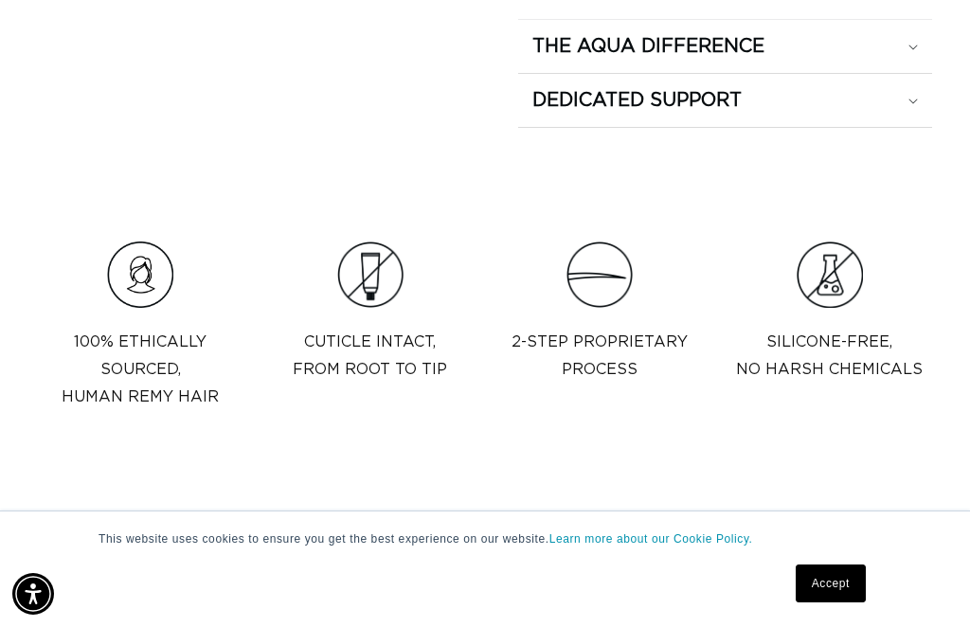
scroll to position [0, 1671]
